Goal: Task Accomplishment & Management: Manage account settings

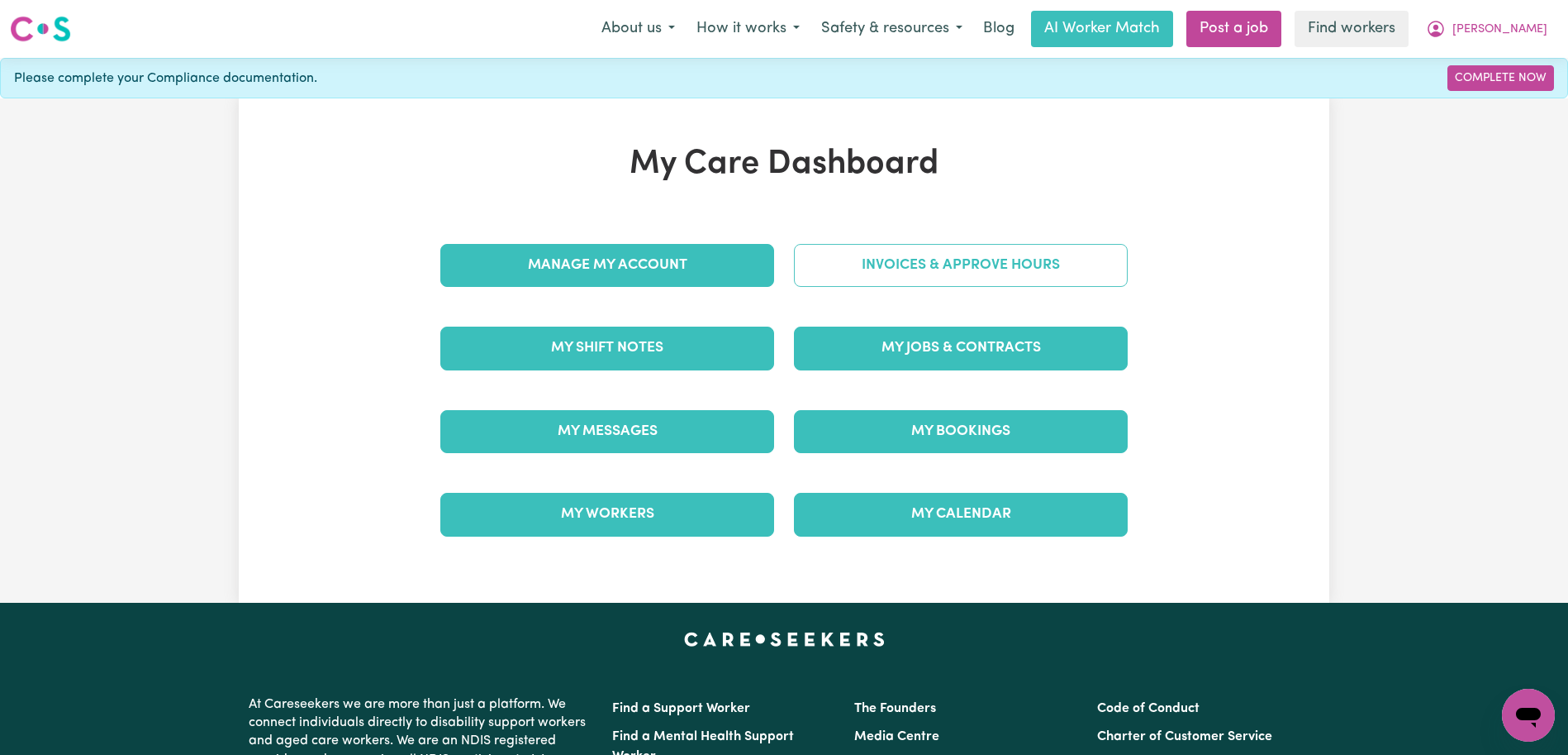
click at [964, 257] on link "Invoices & Approve Hours" at bounding box center [960, 265] width 333 height 43
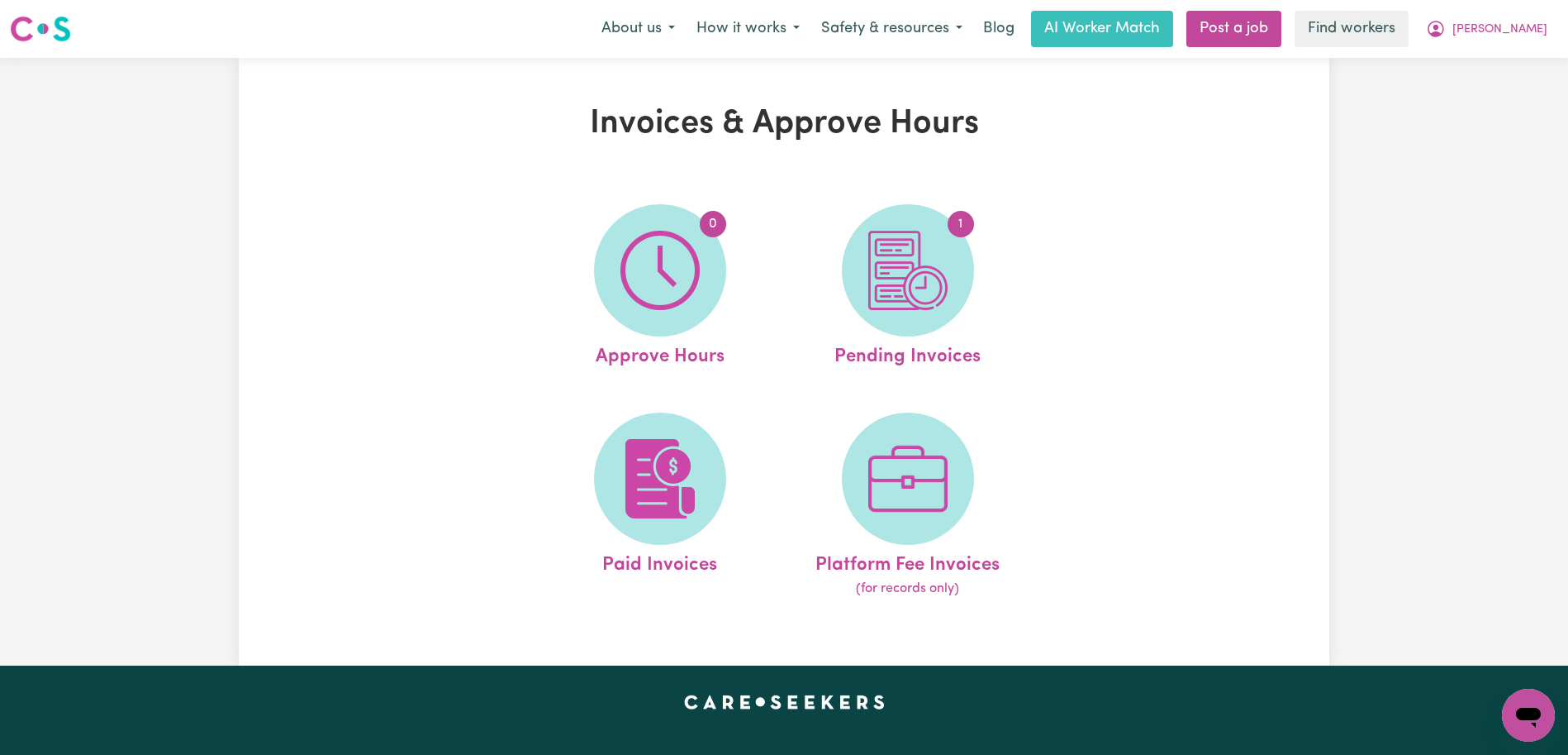
click at [964, 257] on span "1" at bounding box center [907, 270] width 132 height 132
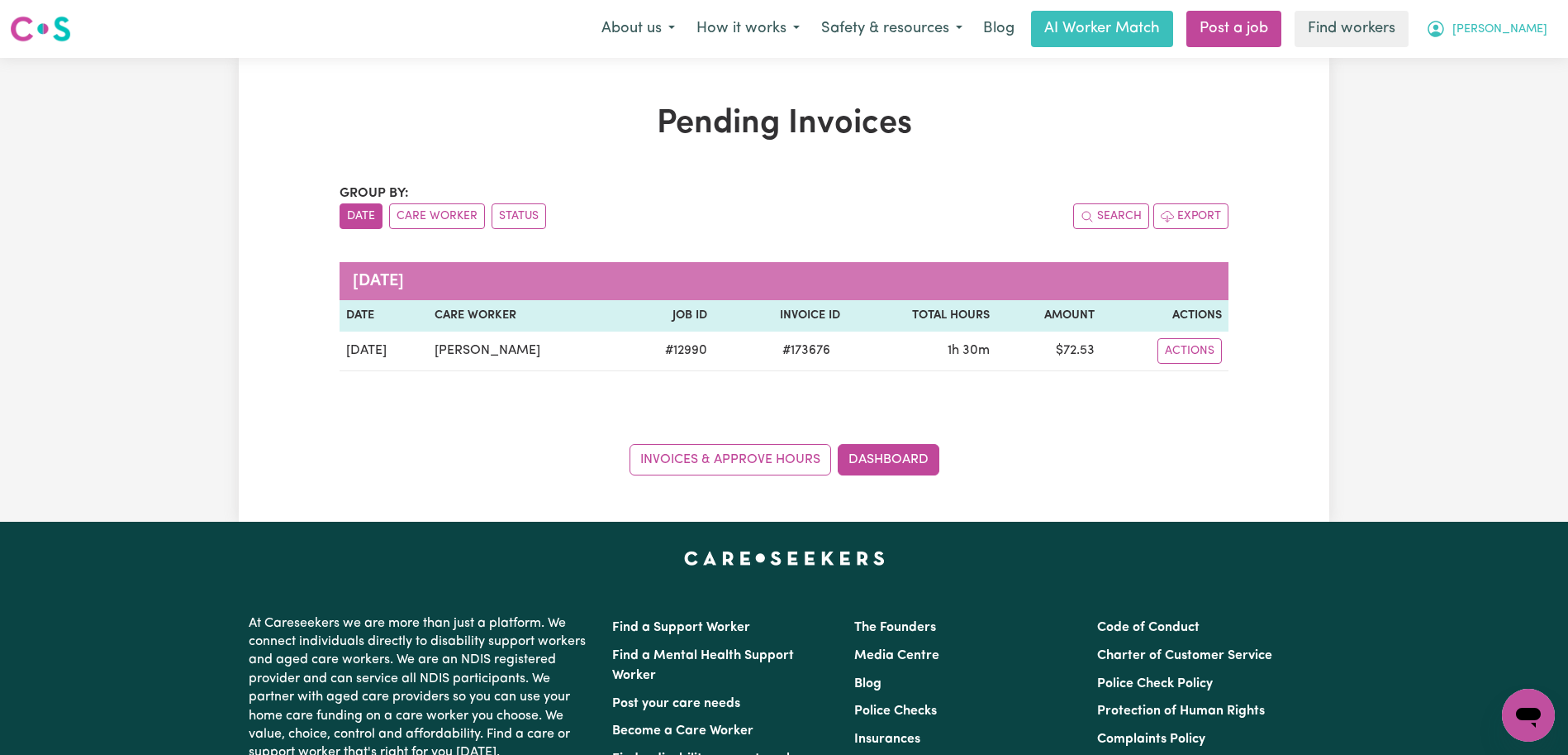
click at [1507, 32] on span "[PERSON_NAME]" at bounding box center [1499, 30] width 95 height 18
click at [1497, 94] on link "Logout" at bounding box center [1491, 94] width 131 height 31
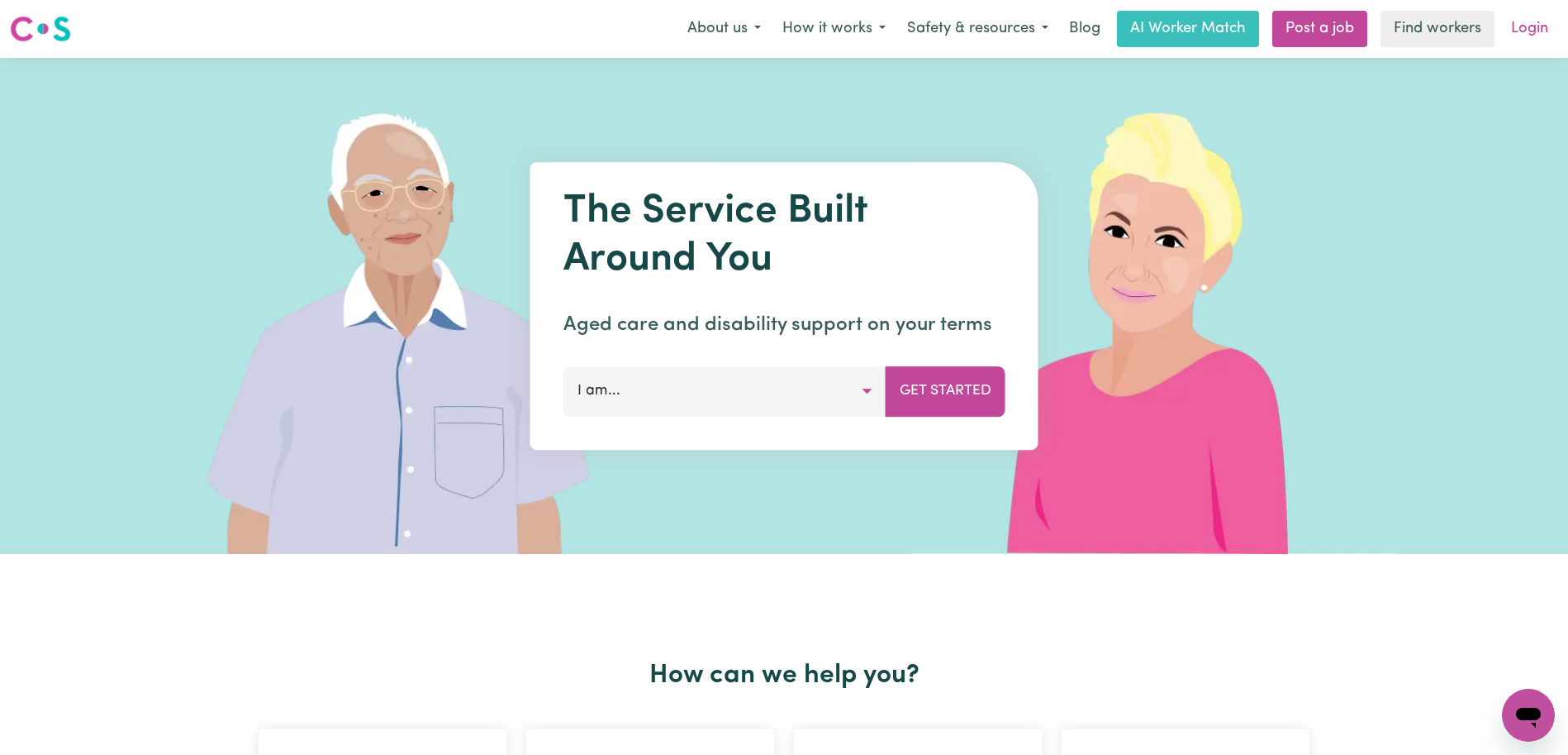
click at [1530, 31] on link "Login" at bounding box center [1529, 29] width 57 height 36
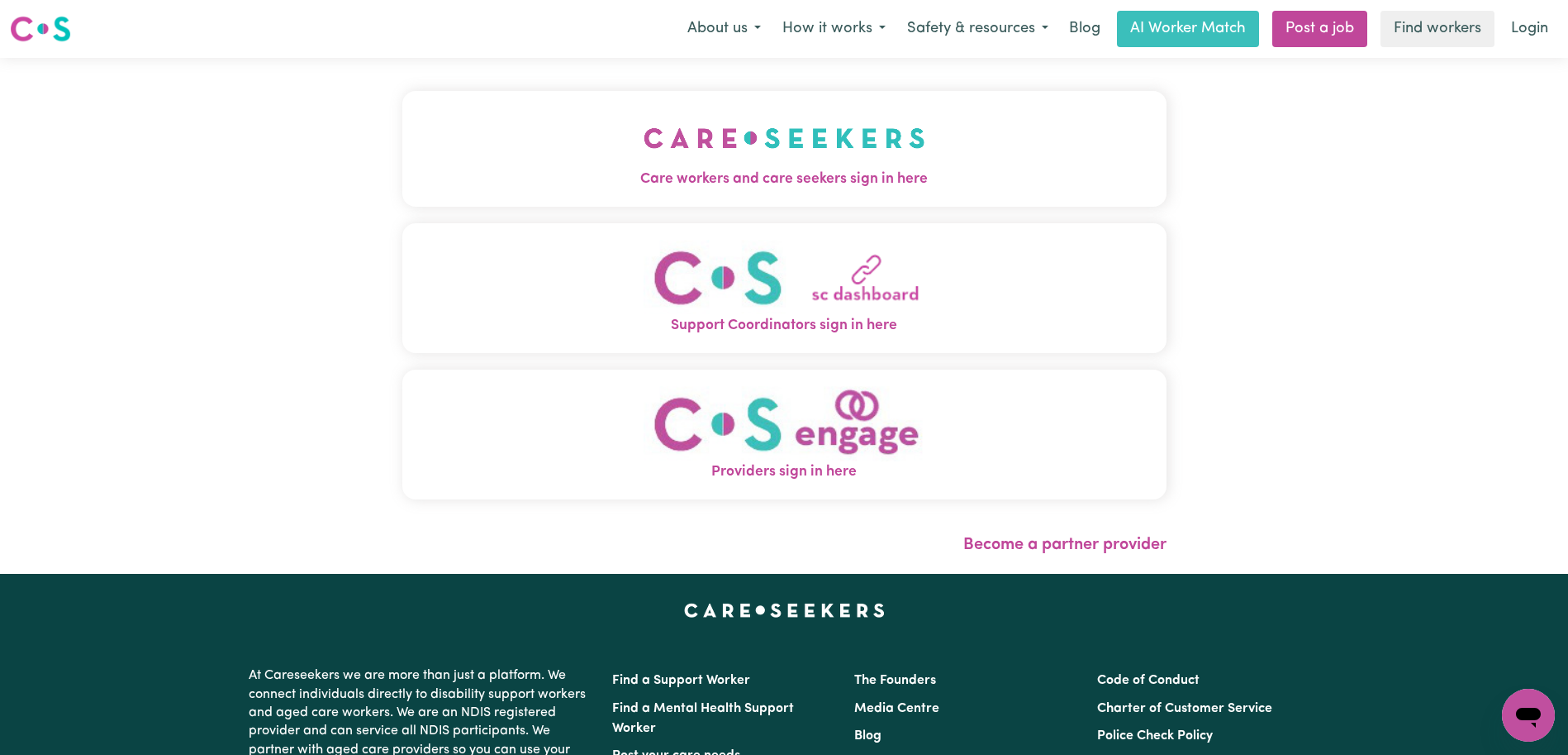
click at [678, 157] on img "Care workers and care seekers sign in here" at bounding box center [784, 138] width 281 height 61
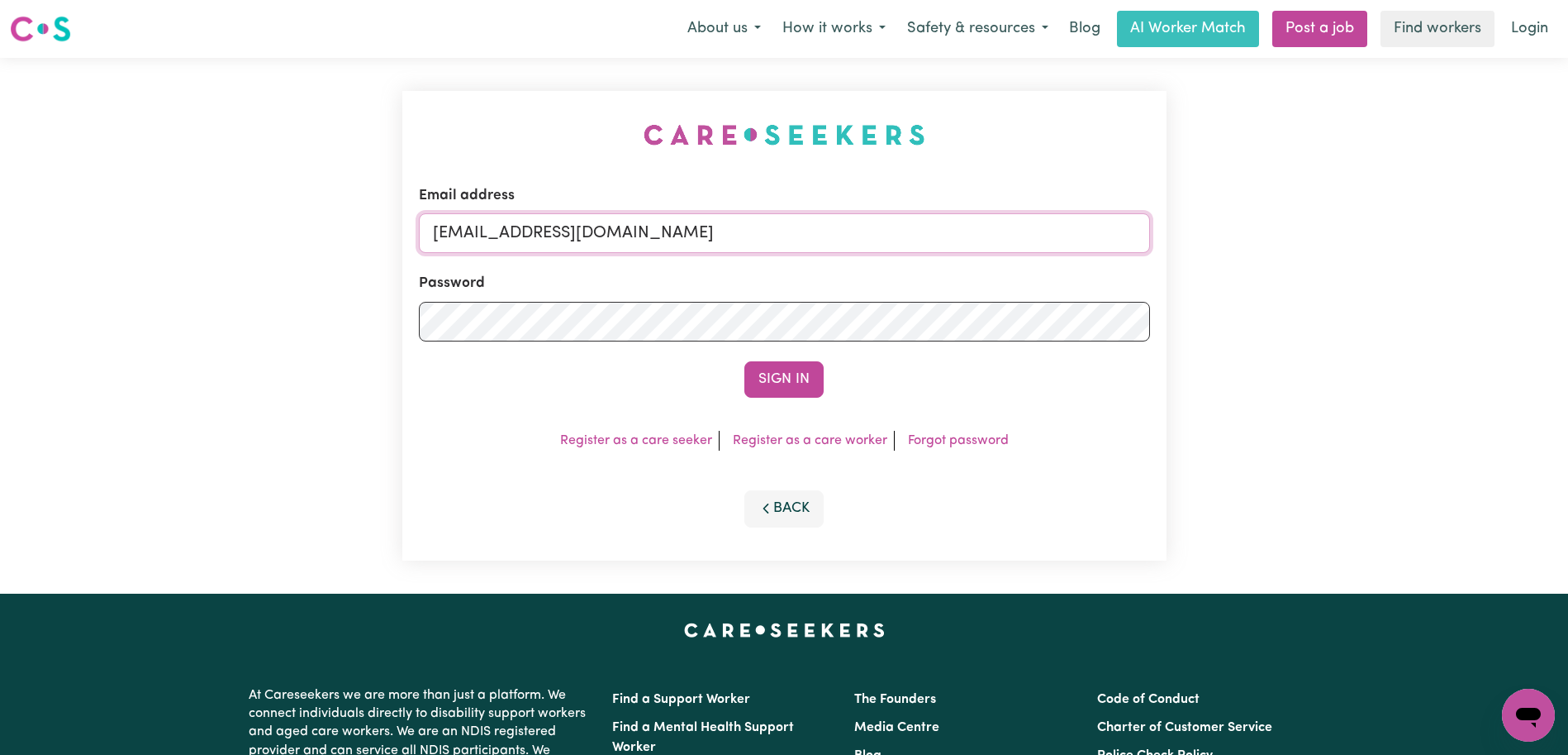
drag, startPoint x: 979, startPoint y: 235, endPoint x: 514, endPoint y: 224, distance: 465.1
click at [514, 224] on input "[EMAIL_ADDRESS][DOMAIN_NAME]" at bounding box center [784, 234] width 731 height 40
paste input "SinaWright"
type input "[EMAIL_ADDRESS][DOMAIN_NAME]"
click at [745, 362] on button "Sign In" at bounding box center [784, 379] width 79 height 36
